Goal: Task Accomplishment & Management: Manage account settings

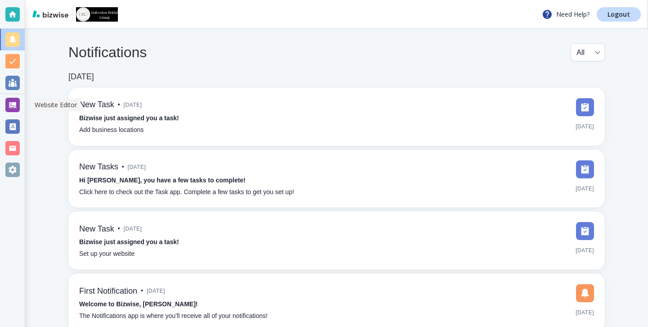
click at [21, 104] on div at bounding box center [12, 105] width 25 height 22
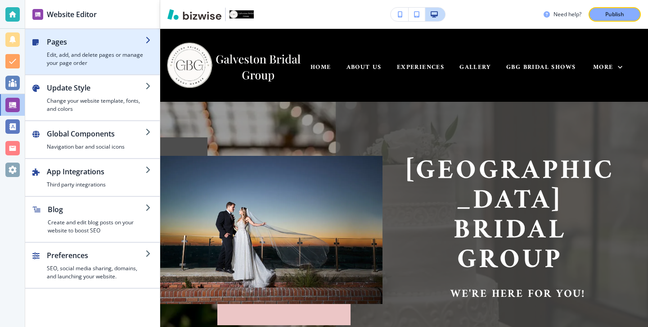
click at [88, 56] on h4 "Edit, add, and delete pages or manage your page order" at bounding box center [96, 59] width 99 height 16
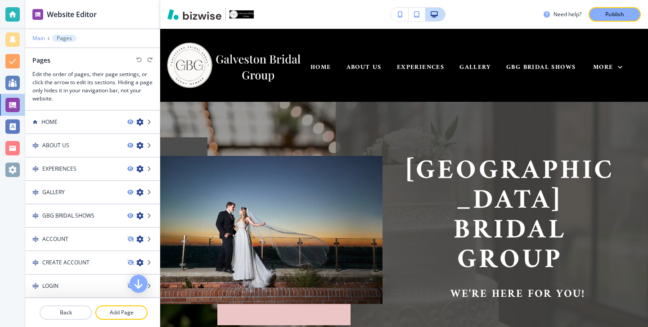
click at [38, 38] on p "Main" at bounding box center [38, 38] width 13 height 6
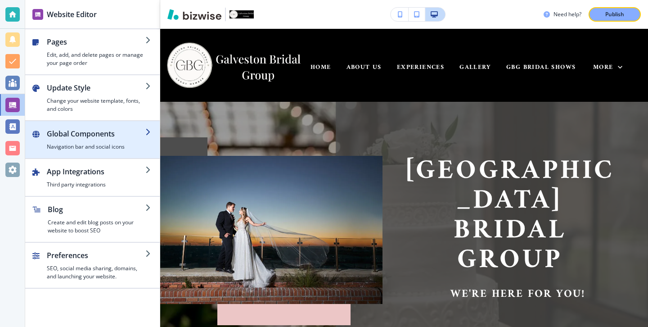
click at [73, 147] on h4 "Navigation bar and social icons" at bounding box center [96, 147] width 99 height 8
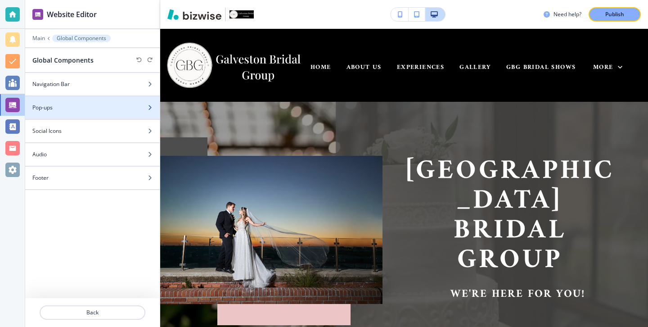
click at [78, 115] on div at bounding box center [92, 115] width 135 height 7
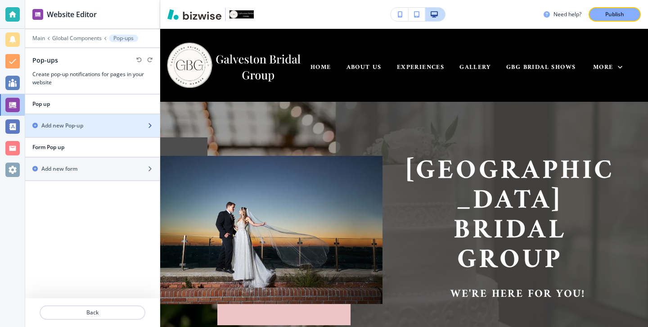
click at [107, 132] on div "button" at bounding box center [92, 133] width 135 height 7
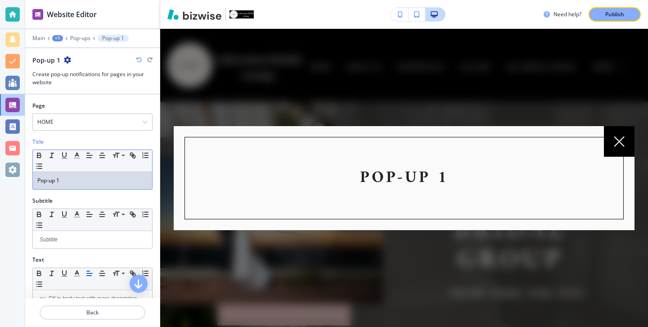
click at [90, 181] on p "Pop-up 1" at bounding box center [92, 181] width 110 height 8
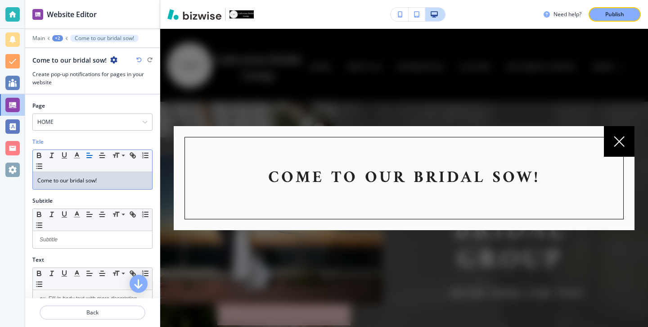
click at [88, 181] on p "Come to our bridal sow!" at bounding box center [92, 181] width 110 height 8
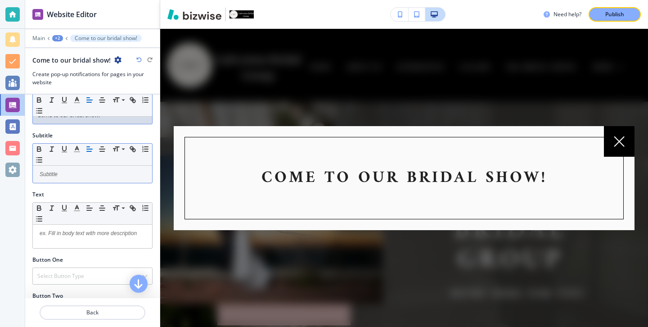
scroll to position [92, 0]
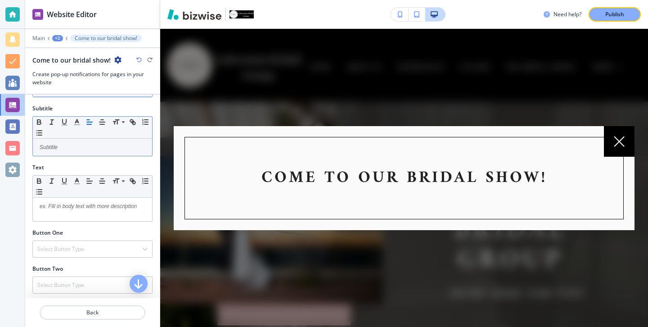
click at [87, 212] on div at bounding box center [92, 209] width 119 height 23
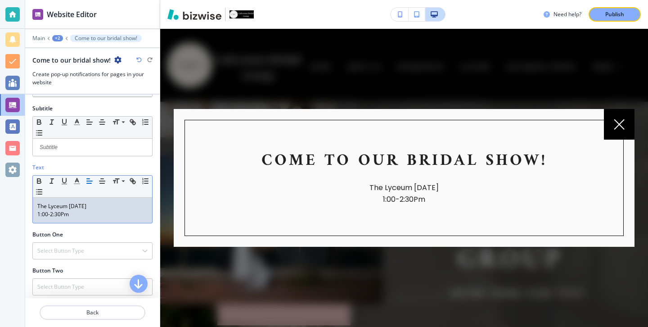
click at [47, 210] on p "1:00-2:30Pm" at bounding box center [92, 214] width 110 height 8
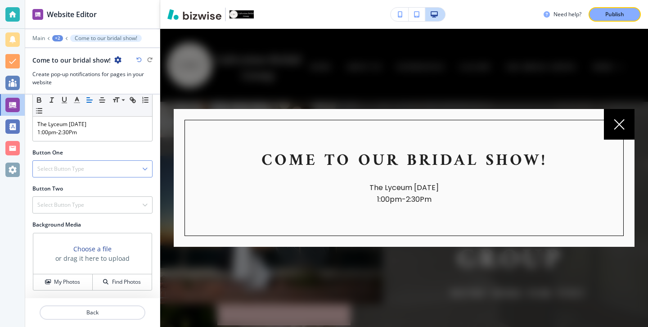
click at [142, 172] on div "Select Button Type" at bounding box center [92, 169] width 119 height 16
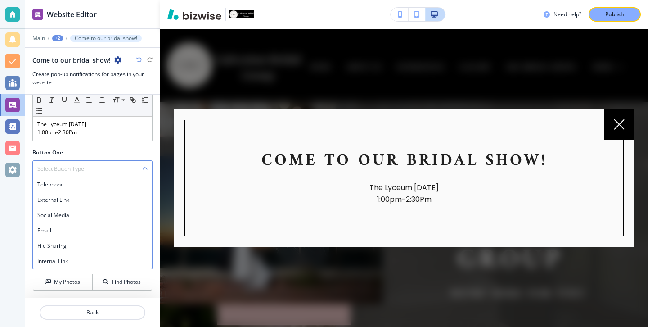
click at [140, 164] on div "Select Button Type" at bounding box center [92, 169] width 119 height 16
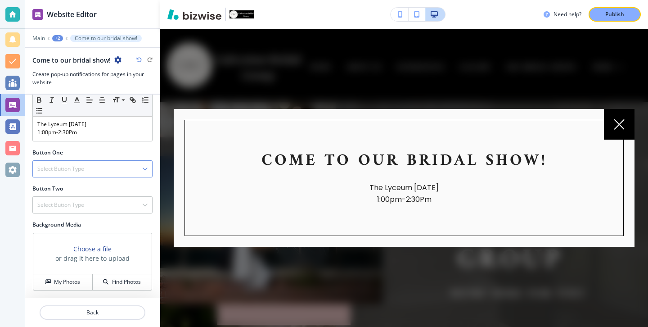
click at [140, 164] on div "Select Button Type" at bounding box center [92, 169] width 119 height 16
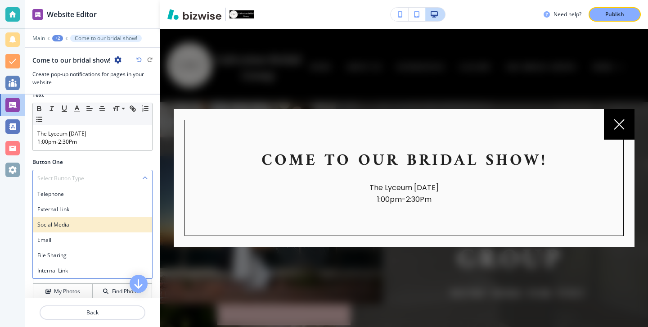
scroll to position [167, 0]
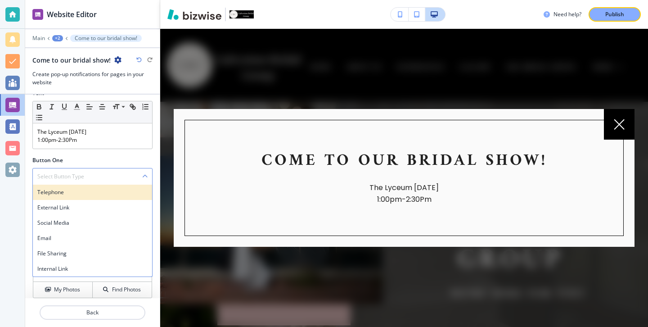
click at [116, 192] on h4 "Telephone" at bounding box center [92, 192] width 110 height 8
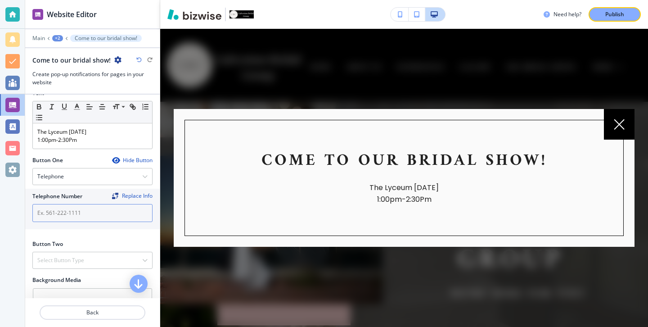
click at [90, 218] on input "text" at bounding box center [92, 213] width 120 height 18
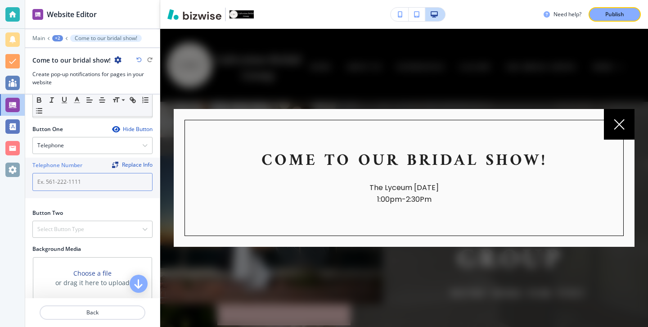
scroll to position [222, 0]
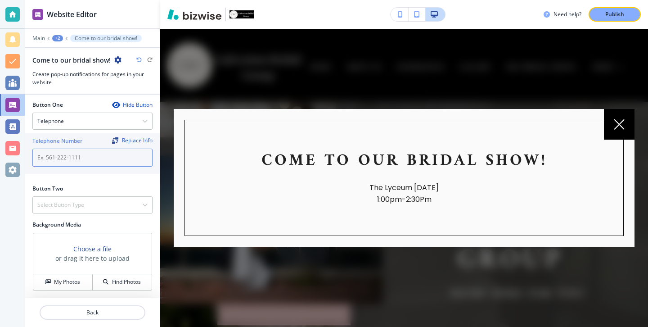
type input "d"
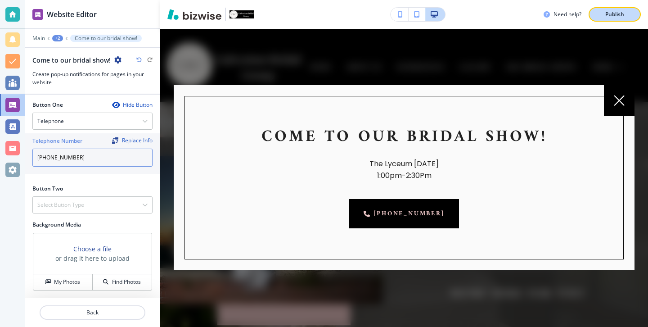
type input "409-789-3500"
click at [602, 19] on button "Publish" at bounding box center [615, 14] width 52 height 14
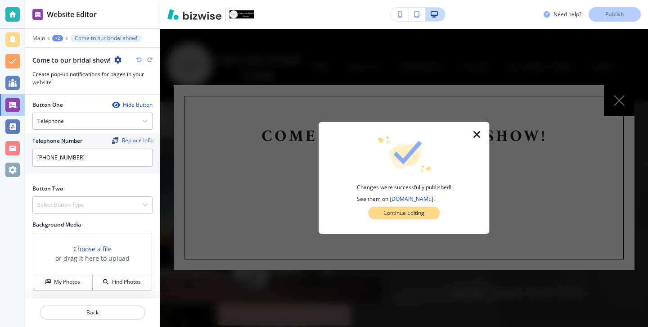
click at [421, 217] on button "Continue Editing" at bounding box center [404, 213] width 72 height 13
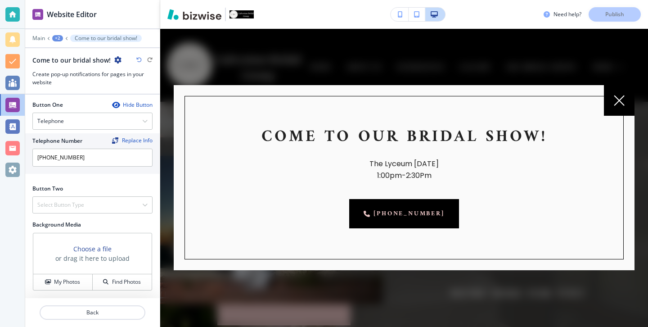
click at [620, 100] on icon at bounding box center [620, 101] width 10 height 10
click at [612, 93] on div at bounding box center [619, 100] width 31 height 31
click at [616, 101] on icon at bounding box center [619, 100] width 11 height 11
click at [9, 16] on div at bounding box center [12, 14] width 14 height 14
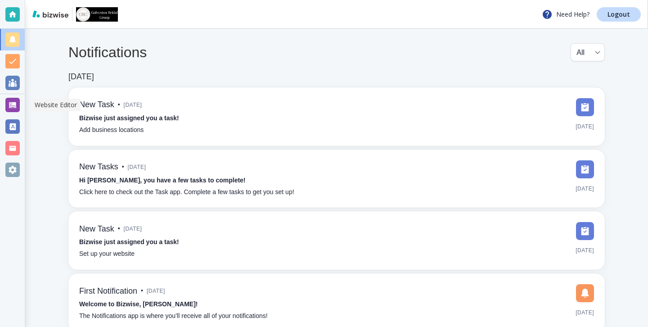
click at [14, 104] on div at bounding box center [12, 105] width 14 height 14
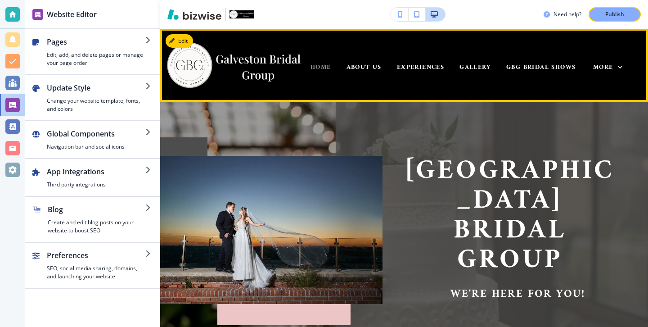
click at [314, 66] on span "HOME" at bounding box center [321, 67] width 21 height 11
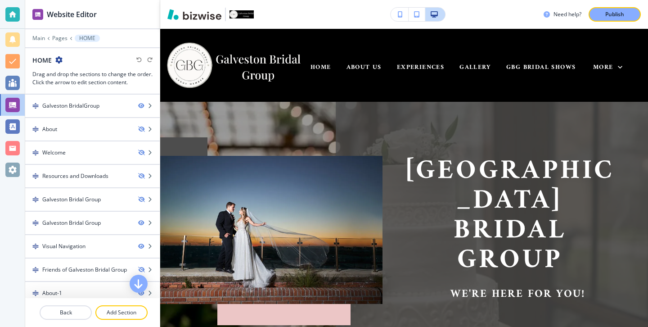
click at [42, 45] on div at bounding box center [92, 44] width 135 height 5
click at [38, 38] on p "Main" at bounding box center [38, 38] width 13 height 6
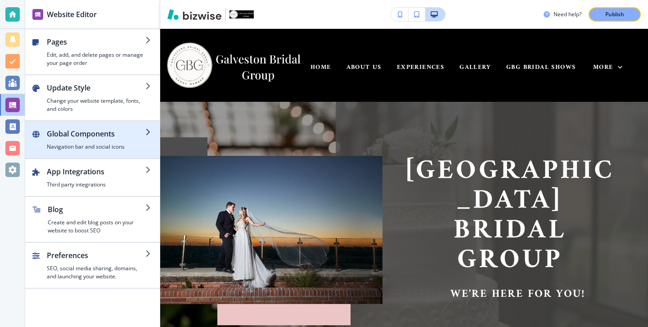
click at [115, 134] on h2 "Global Components" at bounding box center [96, 133] width 99 height 11
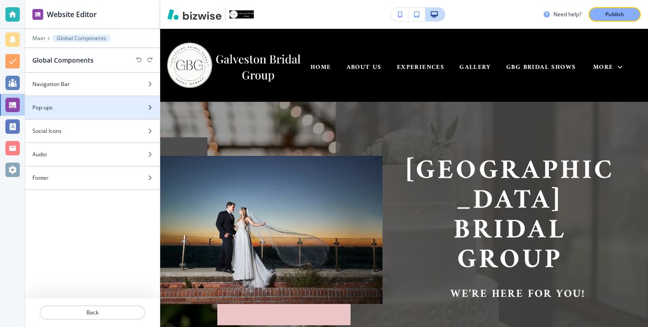
click at [94, 113] on div at bounding box center [92, 115] width 135 height 7
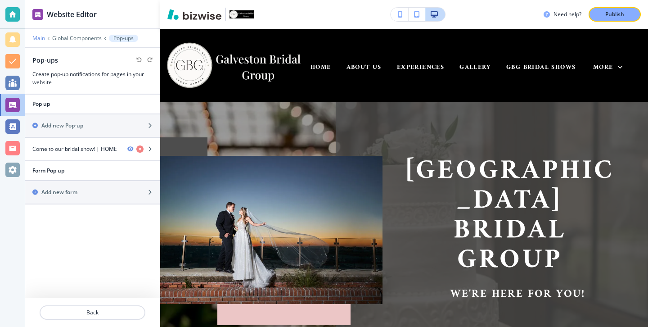
click at [40, 37] on p "Main" at bounding box center [38, 38] width 13 height 6
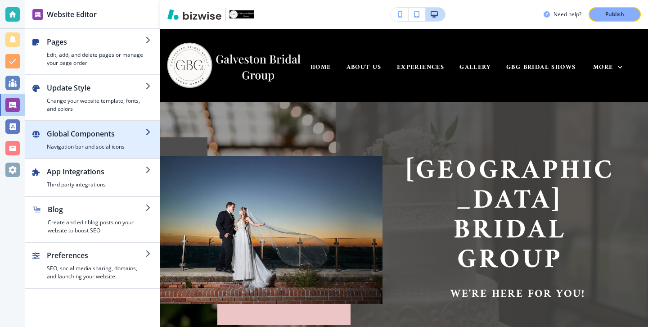
click at [74, 139] on div "button" at bounding box center [96, 141] width 99 height 4
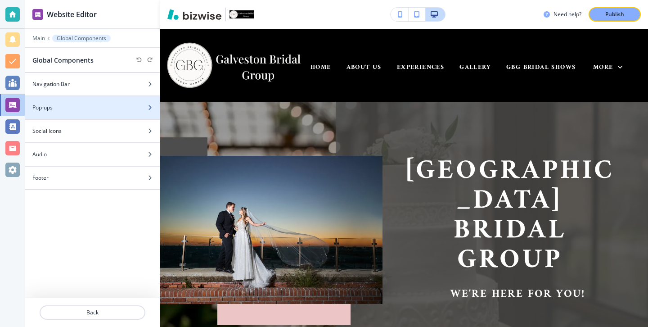
click at [71, 110] on div "Pop-ups" at bounding box center [82, 108] width 115 height 8
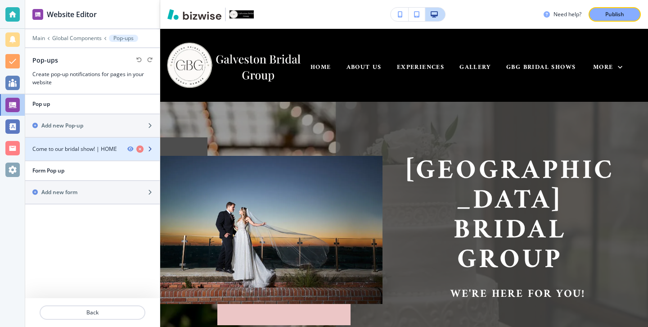
click at [85, 148] on h4 "Come to our bridal show! | HOME" at bounding box center [74, 149] width 85 height 8
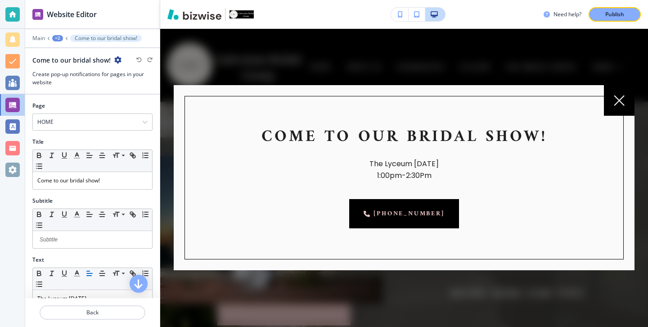
click at [609, 92] on div at bounding box center [619, 100] width 31 height 31
click at [39, 37] on p "Main" at bounding box center [38, 38] width 13 height 6
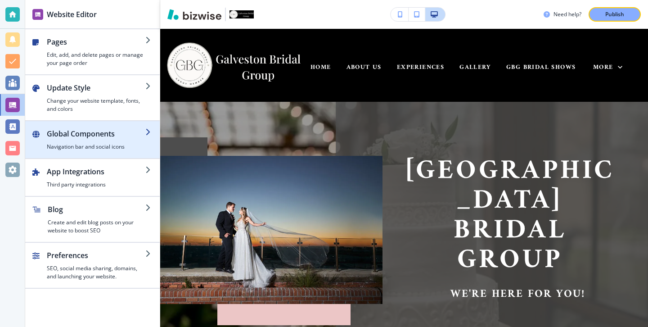
click at [117, 129] on h2 "Global Components" at bounding box center [96, 133] width 99 height 11
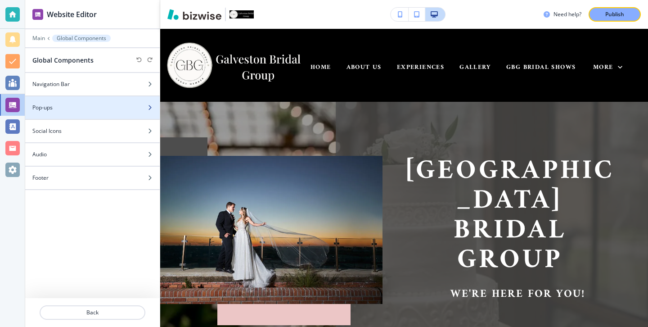
click at [117, 117] on div at bounding box center [92, 115] width 135 height 7
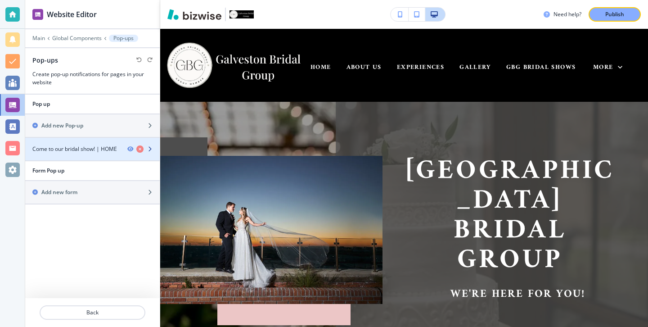
click at [90, 143] on div at bounding box center [92, 141] width 135 height 7
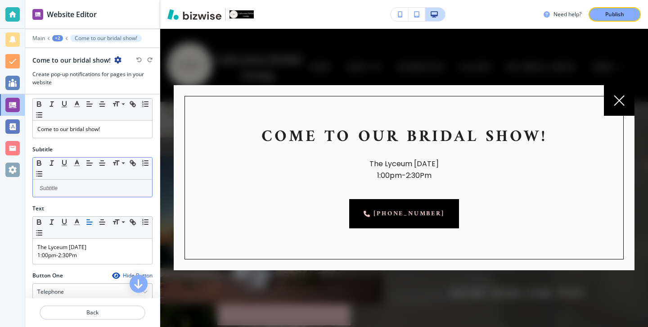
scroll to position [105, 0]
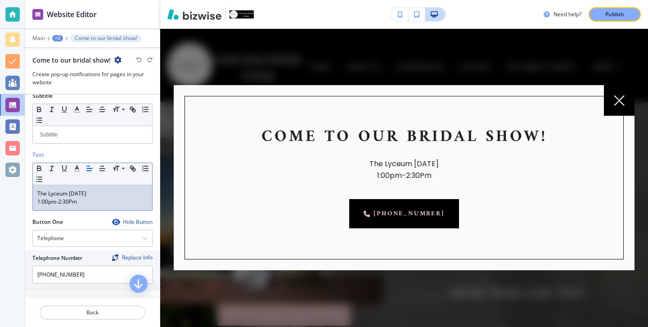
click at [49, 200] on p "1:00pm-2:30Pm" at bounding box center [92, 202] width 110 height 8
click at [50, 203] on p "1:00pm-2:30Pm" at bounding box center [92, 202] width 110 height 8
click at [72, 202] on p "1:00pm-2:30Pm" at bounding box center [92, 202] width 110 height 8
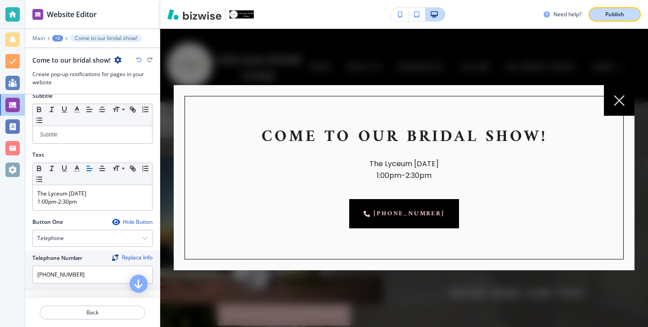
click at [616, 9] on button "Publish" at bounding box center [615, 14] width 52 height 14
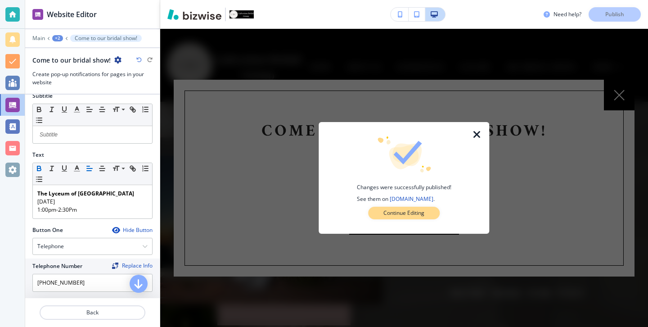
click at [405, 215] on p "Continue Editing" at bounding box center [404, 213] width 41 height 8
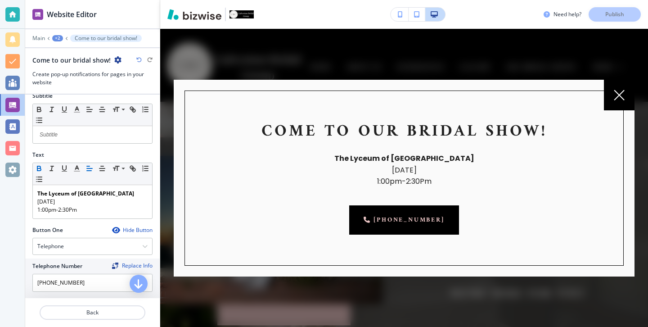
click at [26, 19] on div "Website Editor" at bounding box center [92, 14] width 135 height 28
click at [20, 18] on div at bounding box center [12, 14] width 25 height 29
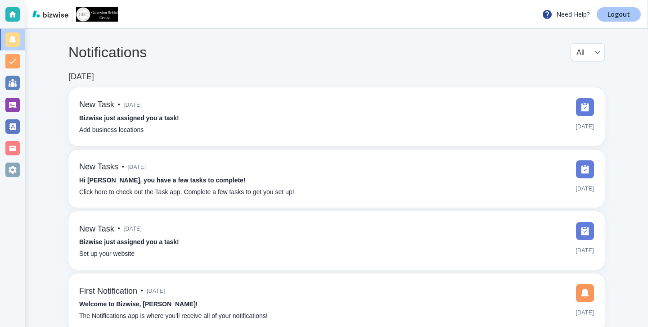
click at [626, 21] on link "Logout" at bounding box center [619, 14] width 44 height 14
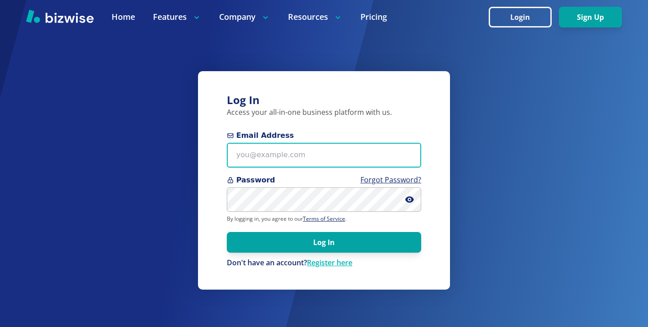
click at [363, 147] on input "Email Address" at bounding box center [324, 155] width 195 height 25
type input "v"
paste input "thomascarterone@gmail.com"
type input "thomascarterone@gmail.com"
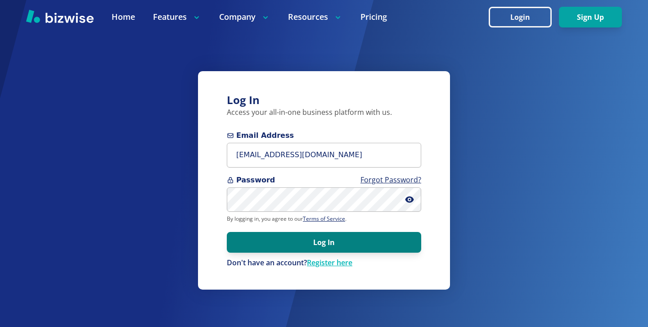
click at [308, 251] on button "Log In" at bounding box center [324, 242] width 195 height 21
